Goal: Task Accomplishment & Management: Complete application form

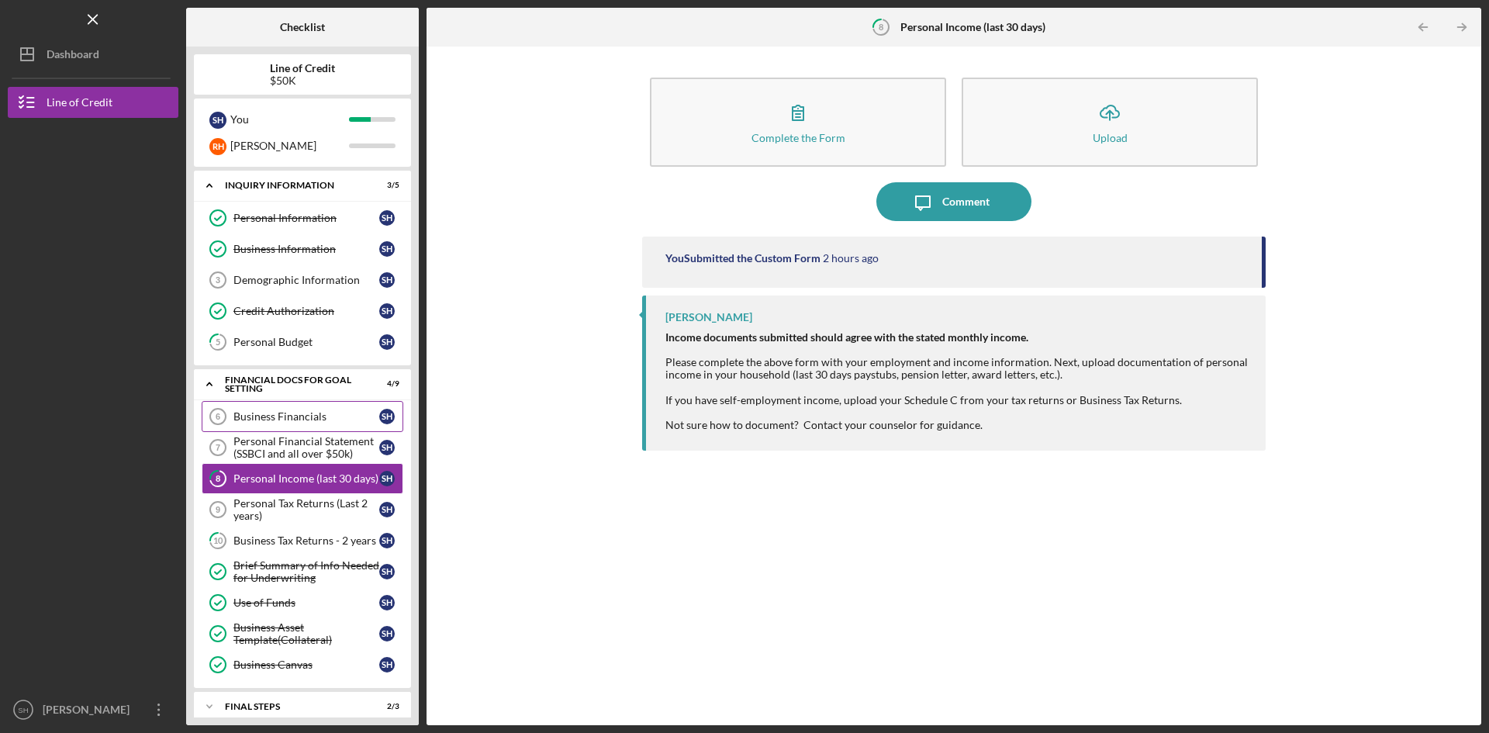
click at [323, 415] on div "Business Financials" at bounding box center [306, 416] width 146 height 12
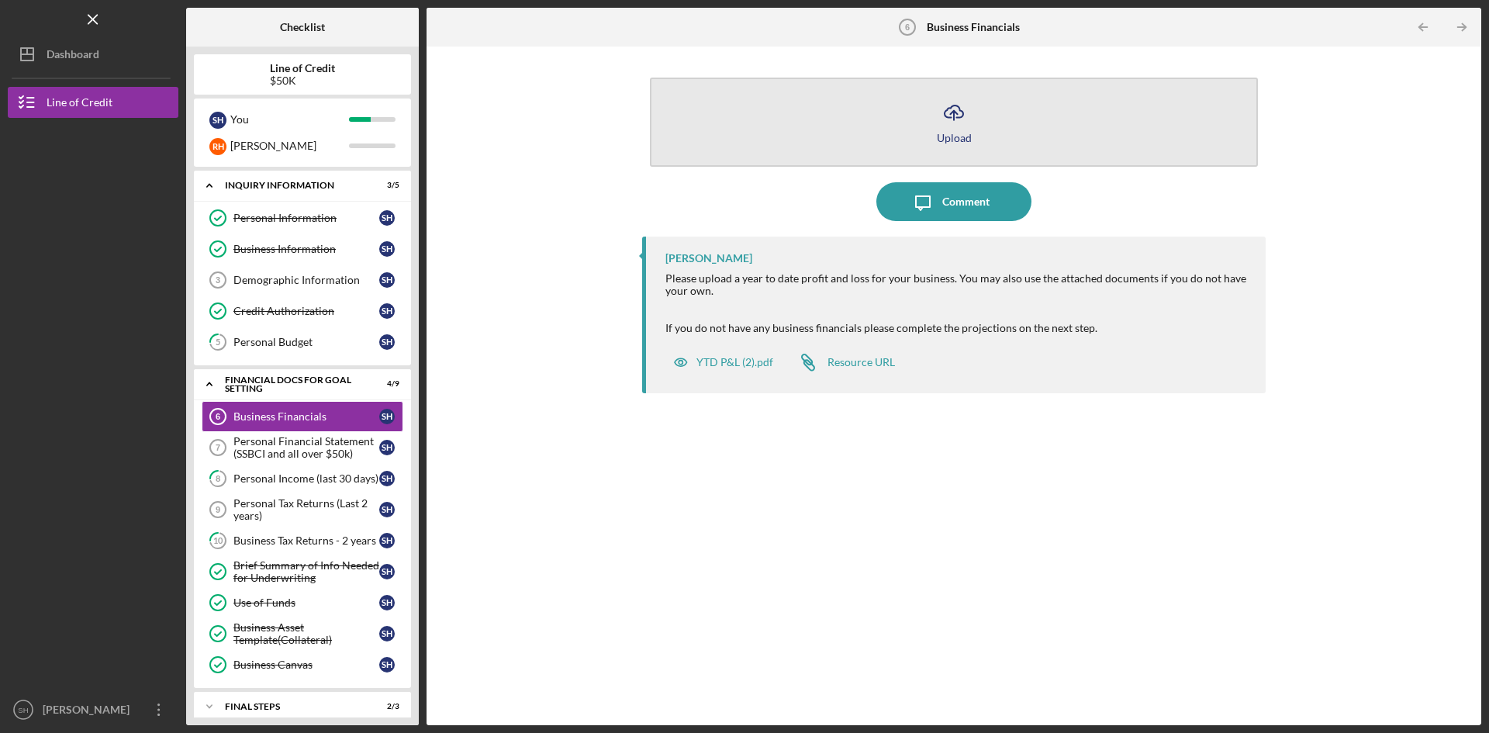
click at [953, 120] on icon "Icon/Upload" at bounding box center [954, 112] width 39 height 39
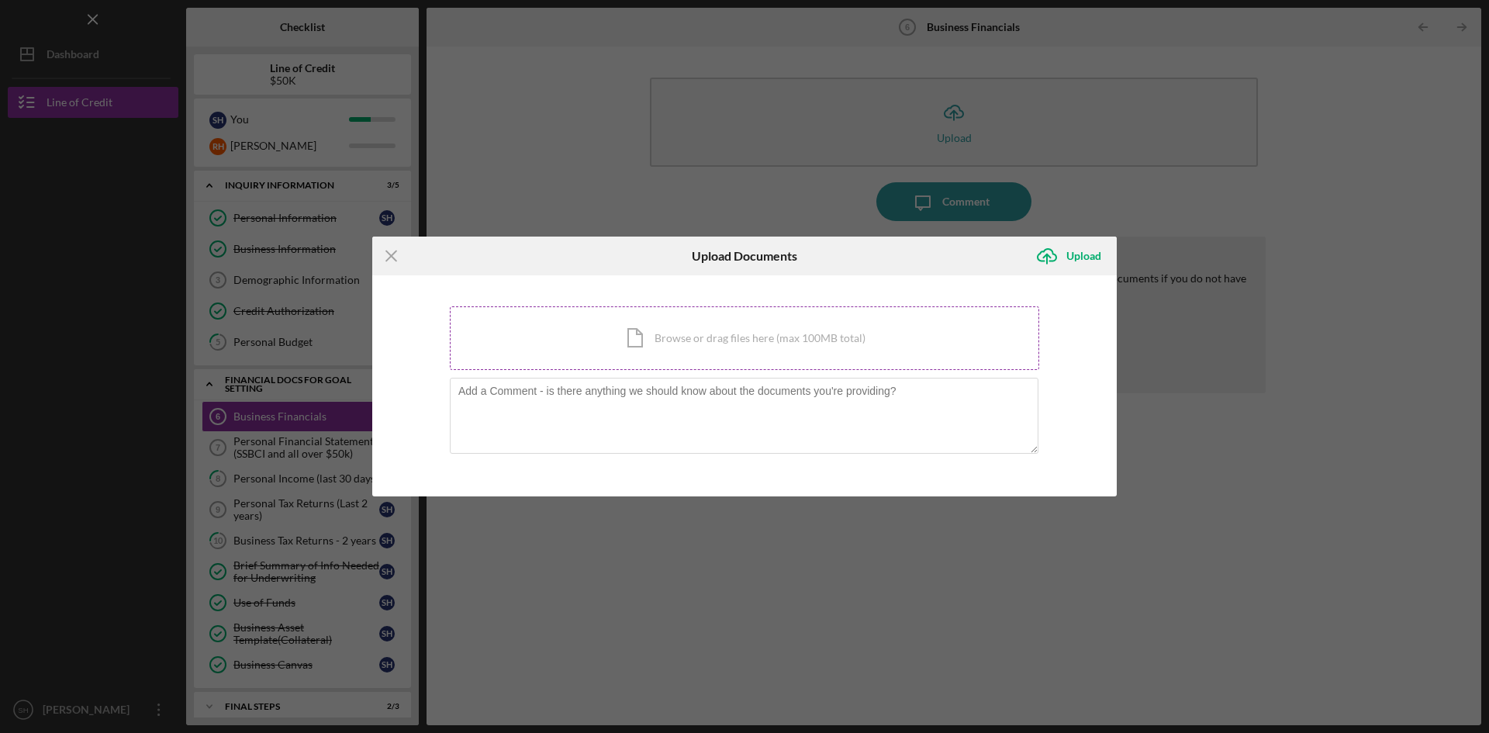
click at [682, 336] on div "Icon/Document Browse or drag files here (max 100MB total) Tap to choose files o…" at bounding box center [745, 338] width 590 height 64
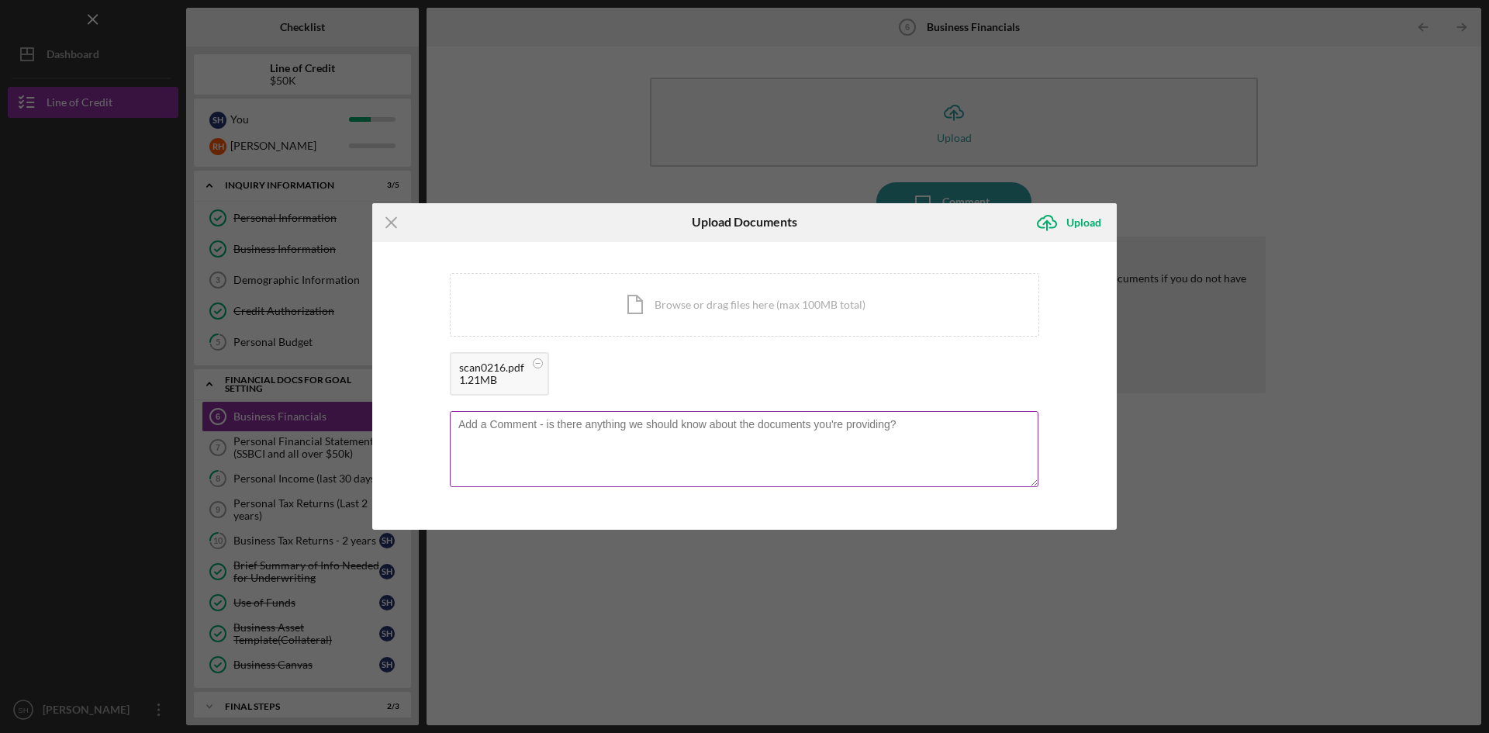
click at [922, 428] on textarea at bounding box center [744, 449] width 589 height 76
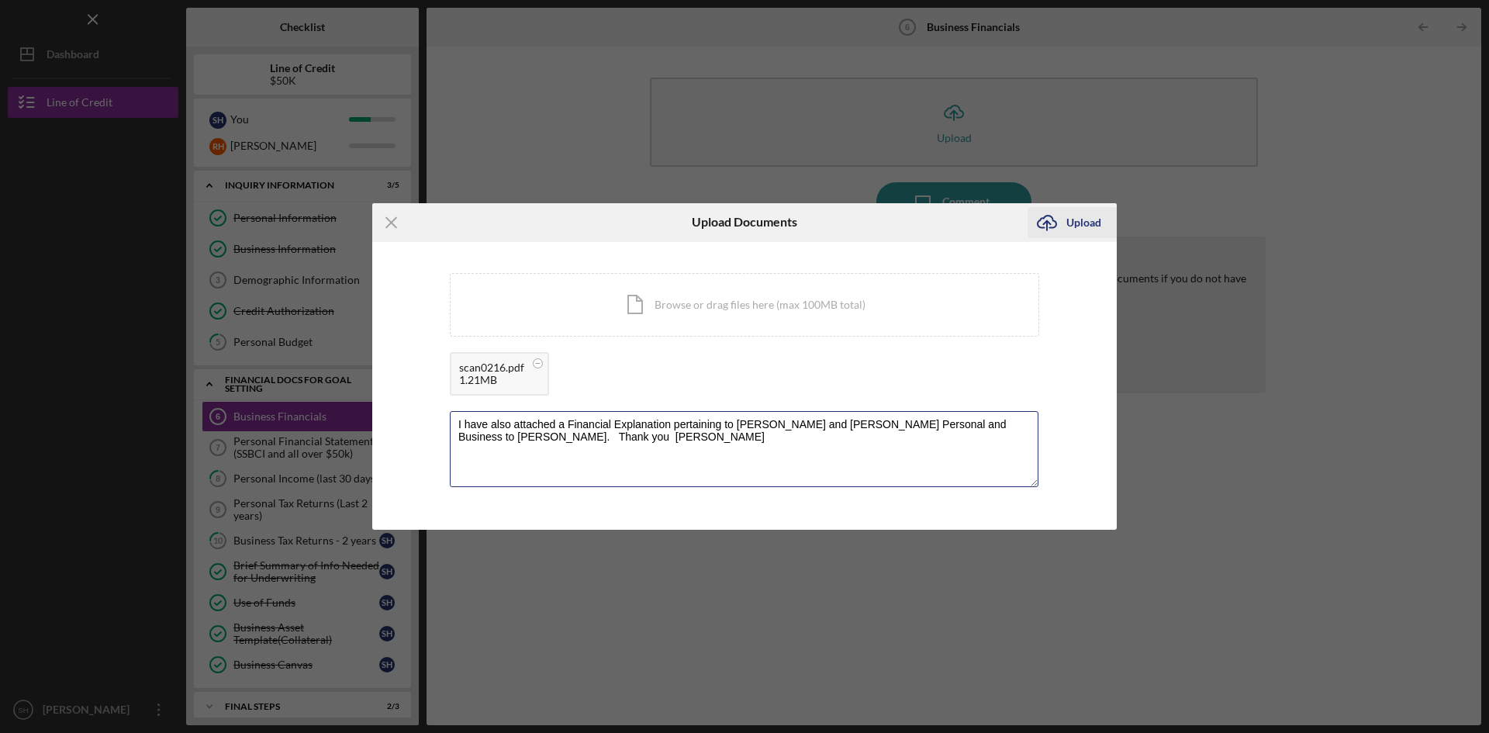
type textarea "I have also attached a Financial Explanation pertaining to Robert and Samella H…"
click at [1074, 219] on div "Upload" at bounding box center [1084, 222] width 35 height 31
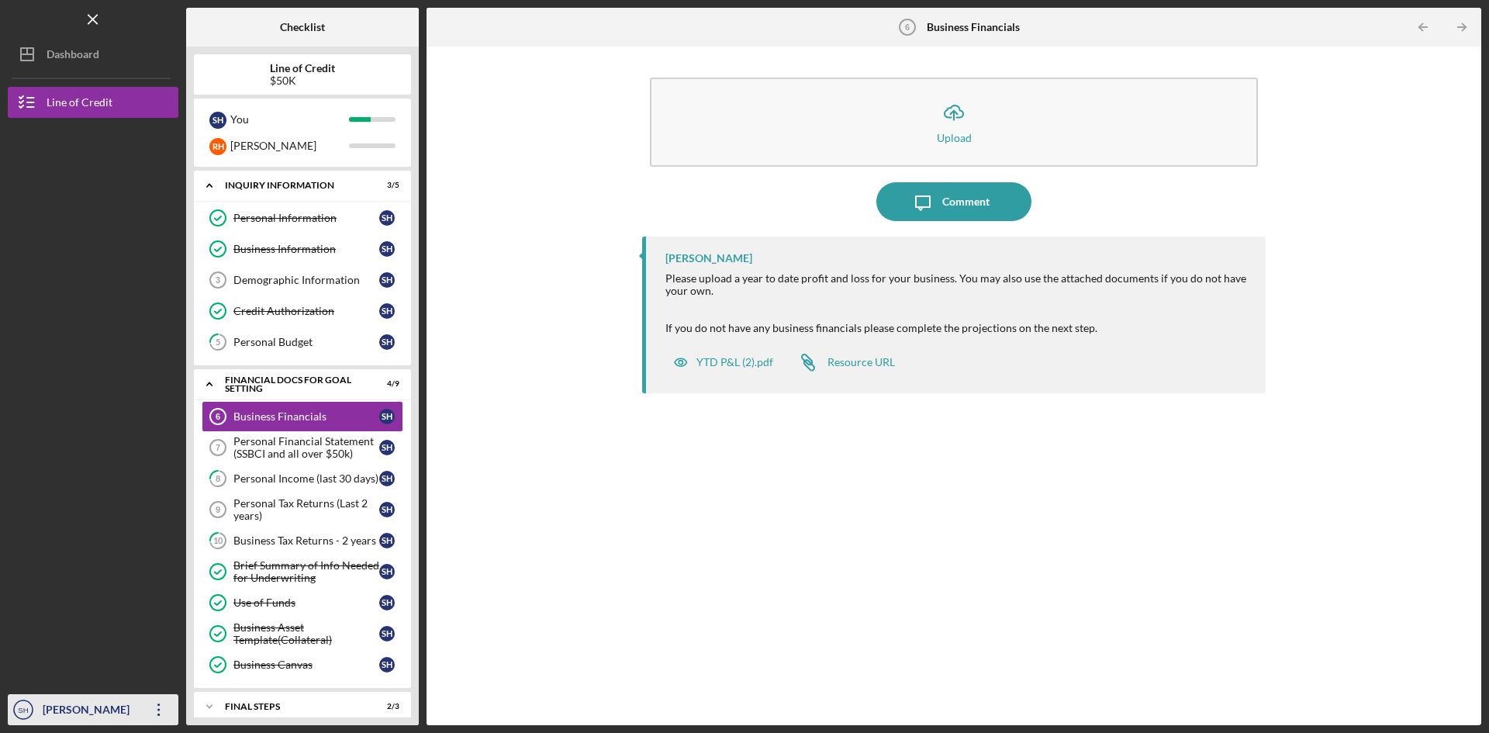
click at [152, 709] on icon "Icon/Overflow" at bounding box center [159, 709] width 39 height 39
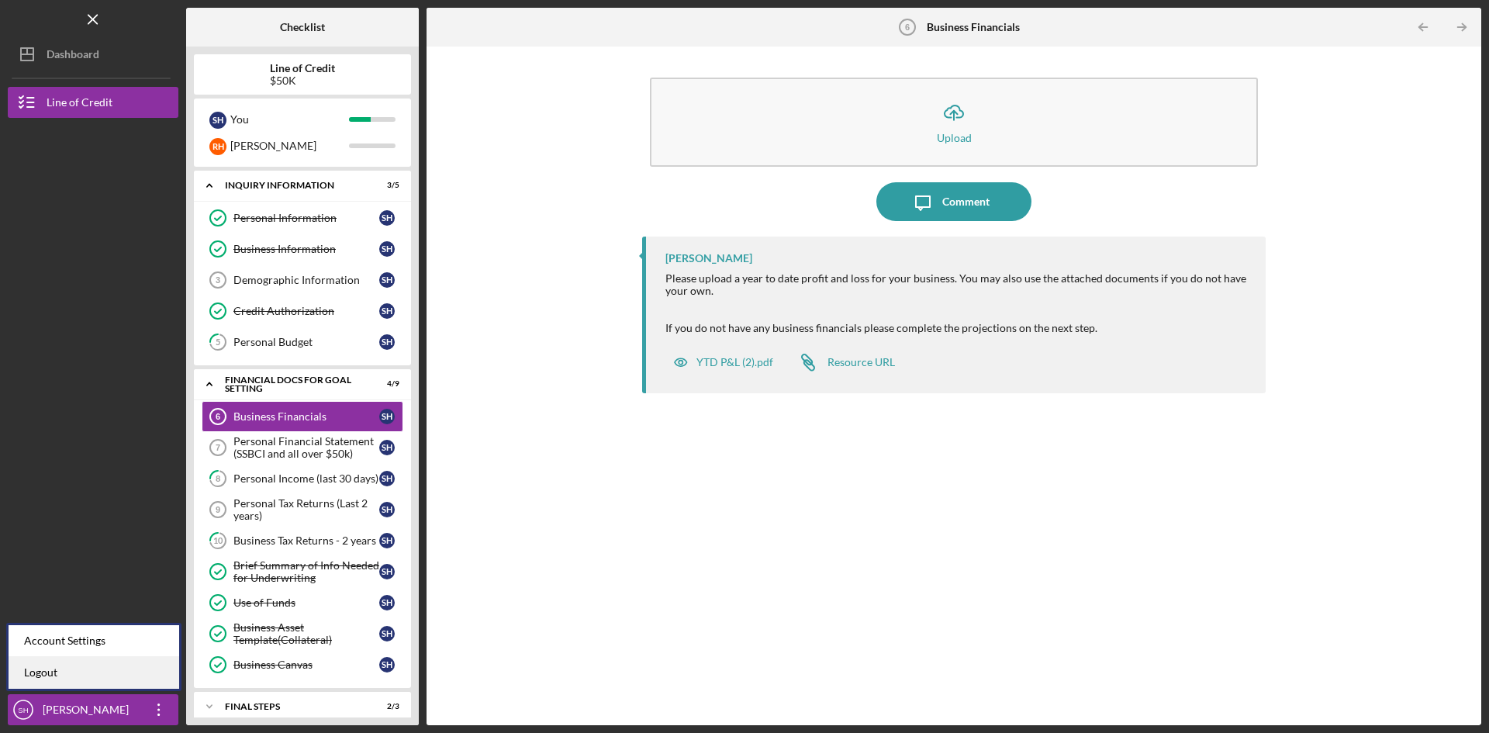
click at [37, 673] on link "Logout" at bounding box center [94, 673] width 171 height 32
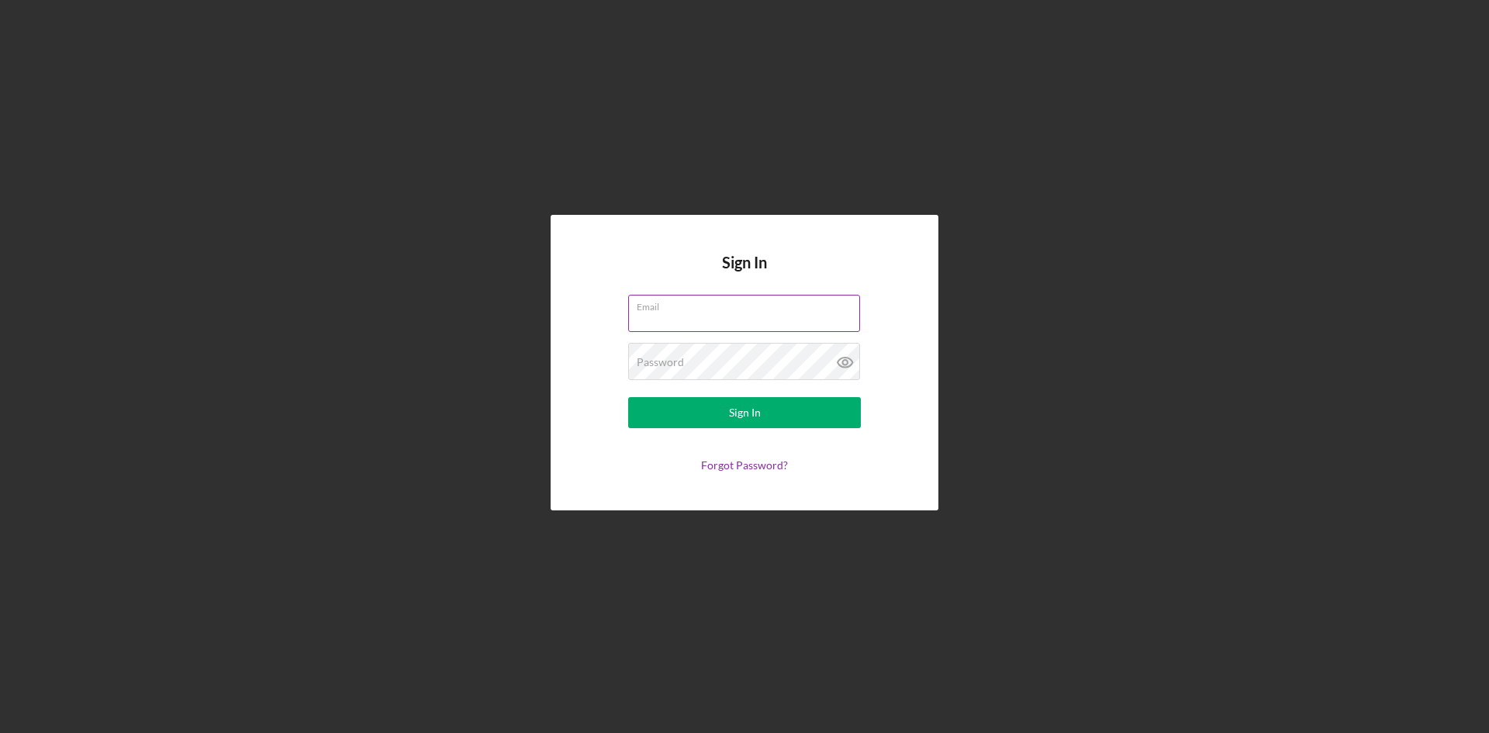
click at [684, 319] on input "Email" at bounding box center [744, 313] width 232 height 37
type input "[EMAIL_ADDRESS][DOMAIN_NAME]"
click at [750, 403] on div "Sign In" at bounding box center [745, 412] width 32 height 31
